Goal: Task Accomplishment & Management: Manage account settings

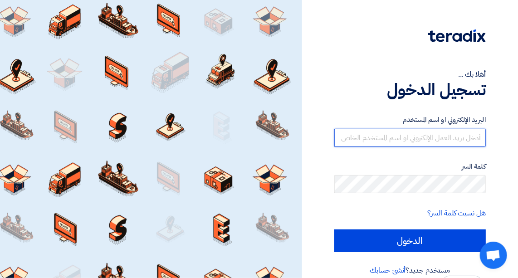
type input "[PERSON_NAME][EMAIL_ADDRESS][DOMAIN_NAME]"
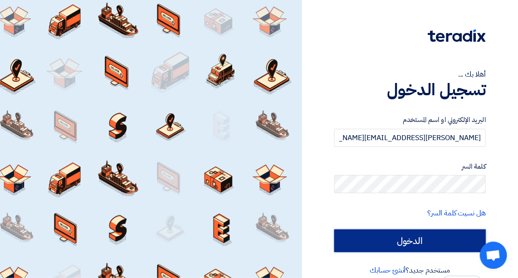
click at [391, 248] on input "الدخول" at bounding box center [409, 240] width 151 height 23
type input "Sign in"
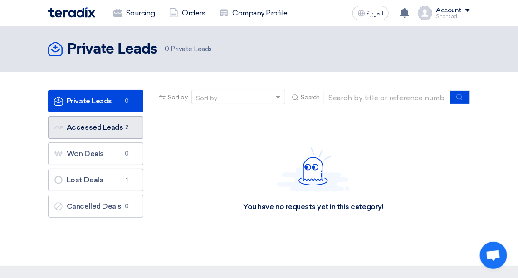
click at [98, 127] on link "Accessed Leads Accessed Leads 2" at bounding box center [95, 127] width 95 height 23
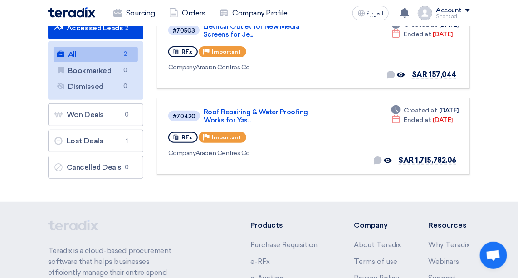
scroll to position [33, 0]
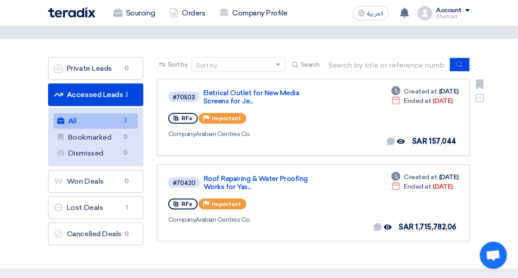
click at [246, 93] on link "Eletrical Outlet for New Media Screens for Je..." at bounding box center [257, 97] width 109 height 16
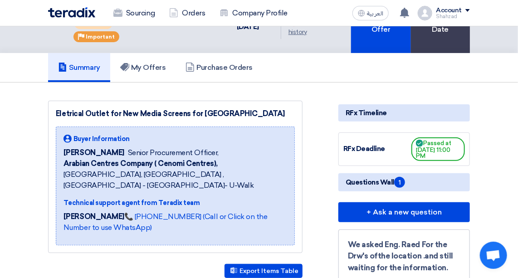
scroll to position [44, 0]
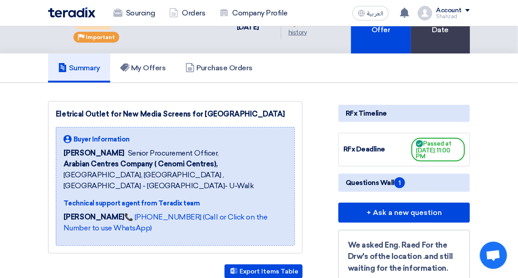
click at [378, 183] on span "Questions Wall 1" at bounding box center [375, 182] width 59 height 11
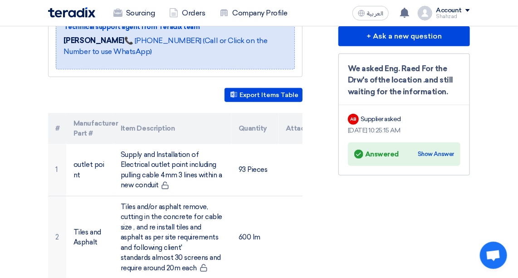
scroll to position [0, 0]
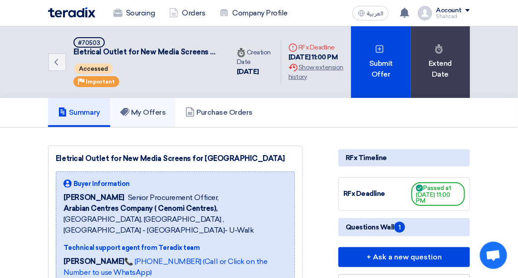
click at [146, 117] on link "My Offers" at bounding box center [143, 112] width 66 height 29
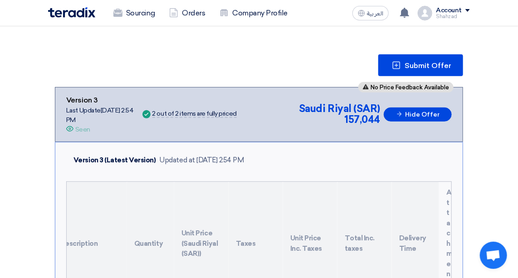
scroll to position [93, 0]
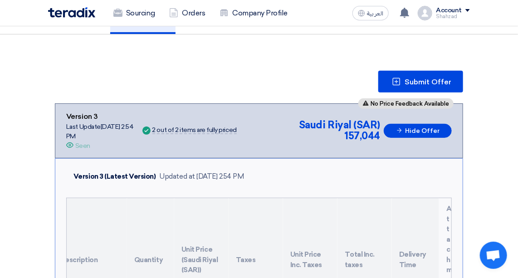
click at [205, 7] on link "Orders" at bounding box center [187, 13] width 50 height 20
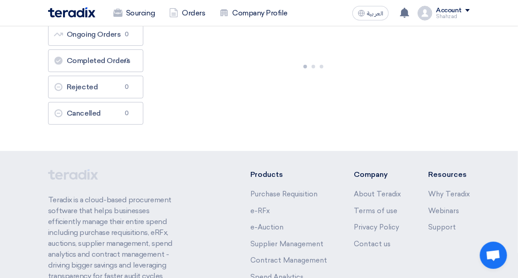
scroll to position [0, 0]
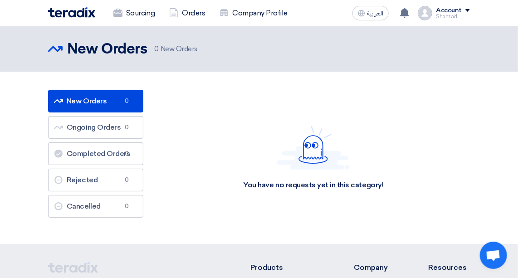
click at [141, 11] on link "Sourcing" at bounding box center [134, 13] width 56 height 20
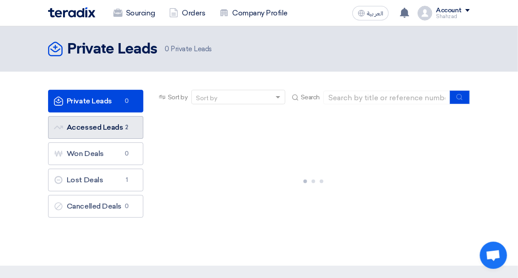
click at [81, 131] on link "Accessed Leads Accessed Leads 2" at bounding box center [95, 127] width 95 height 23
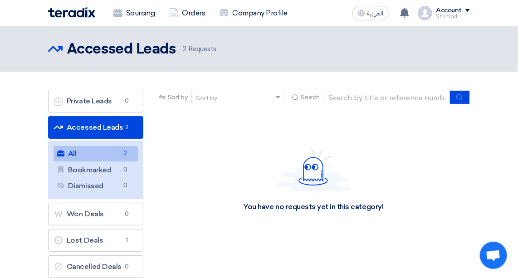
click at [107, 152] on link "All All 2" at bounding box center [96, 153] width 84 height 15
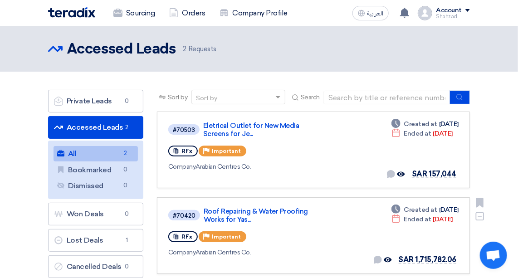
scroll to position [61, 0]
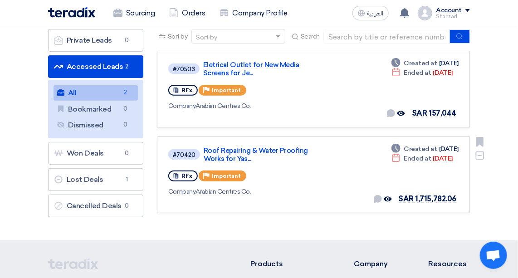
click at [248, 146] on link "Roof Repairing & Water Proofing Works for Yas..." at bounding box center [258, 154] width 109 height 16
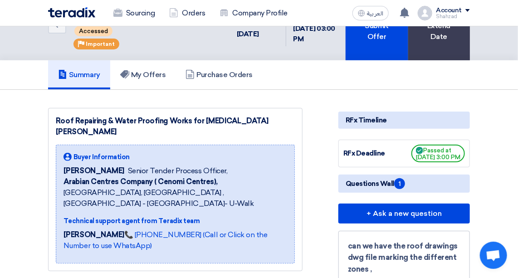
scroll to position [7, 0]
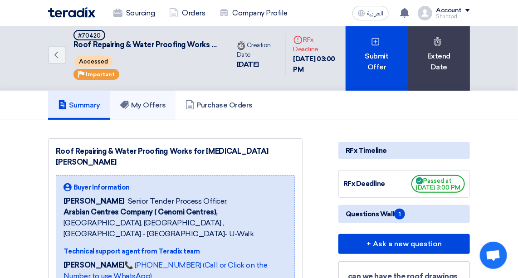
click at [154, 99] on link "My Offers" at bounding box center [143, 105] width 66 height 29
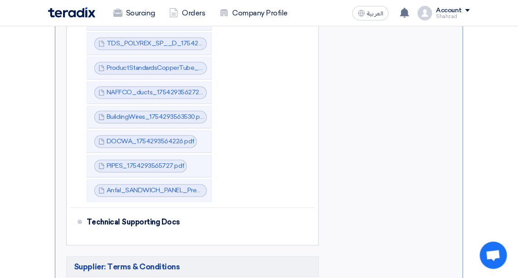
scroll to position [675, 0]
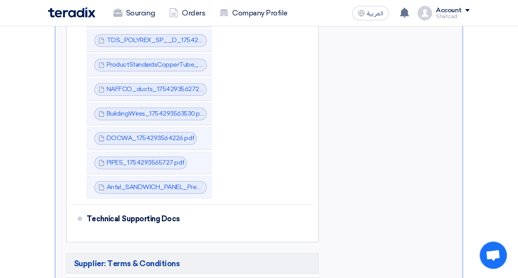
click at [148, 213] on div "Technical Supporting Docs" at bounding box center [195, 219] width 217 height 22
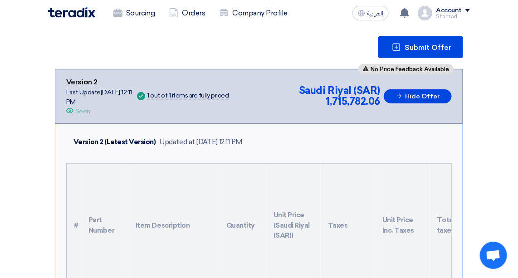
scroll to position [0, 0]
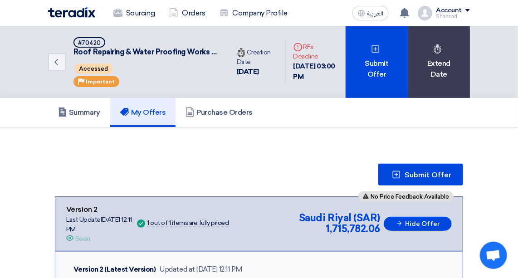
click at [122, 19] on link "Sourcing" at bounding box center [134, 13] width 56 height 20
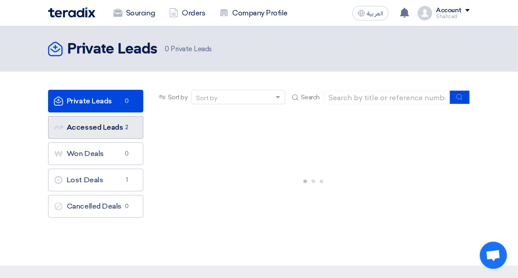
click at [101, 129] on link "Accessed Leads Accessed Leads 2" at bounding box center [95, 127] width 95 height 23
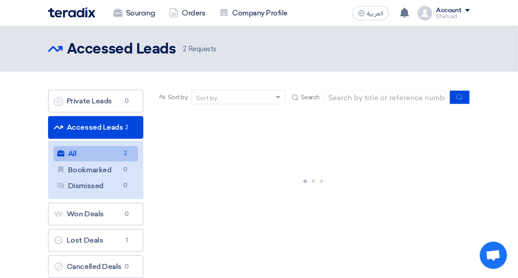
click at [96, 152] on link "All All 2" at bounding box center [96, 153] width 84 height 15
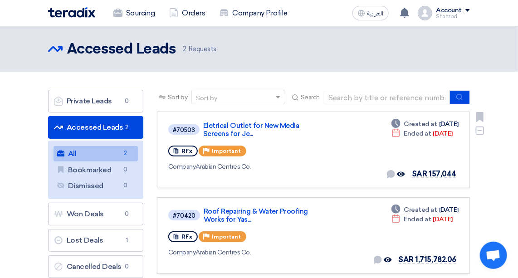
click at [337, 147] on div "#70503 Eletrical Outlet for New Media Screens for Je... RFx Priority Important …" at bounding box center [313, 149] width 290 height 61
click at [277, 122] on link "Eletrical Outlet for New Media Screens for Je..." at bounding box center [257, 130] width 109 height 16
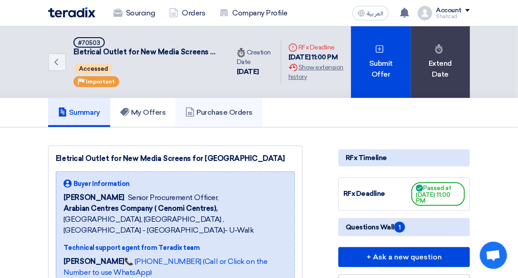
click at [201, 108] on h5 "Purchase Orders" at bounding box center [218, 112] width 67 height 9
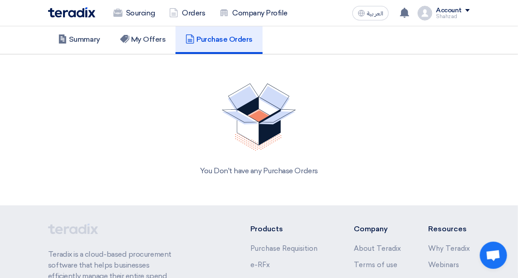
scroll to position [79, 0]
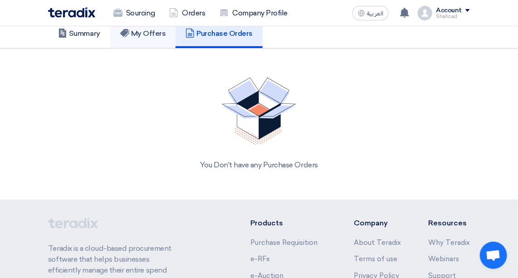
click at [131, 42] on link "My Offers" at bounding box center [143, 33] width 66 height 29
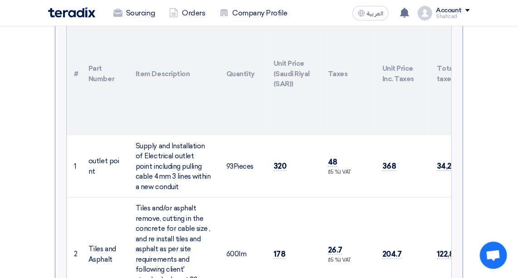
scroll to position [0, 0]
